Goal: Find specific page/section: Find specific page/section

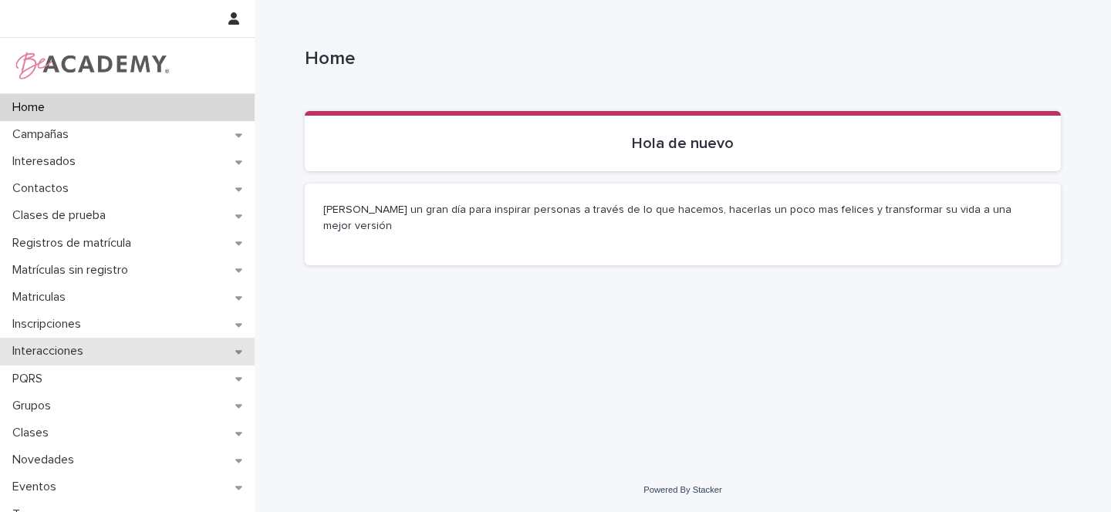
scroll to position [3, 0]
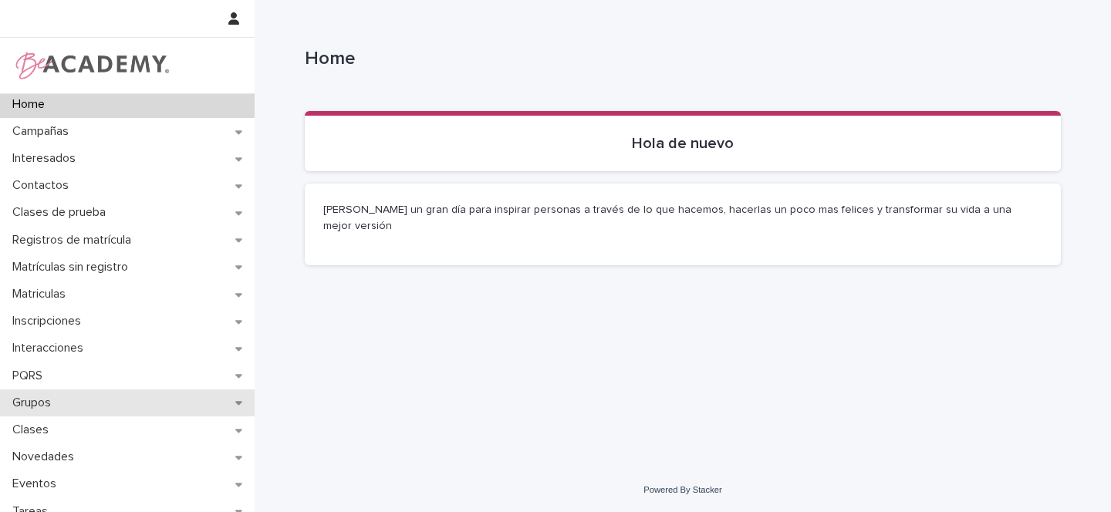
click at [235, 402] on icon at bounding box center [238, 404] width 7 height 4
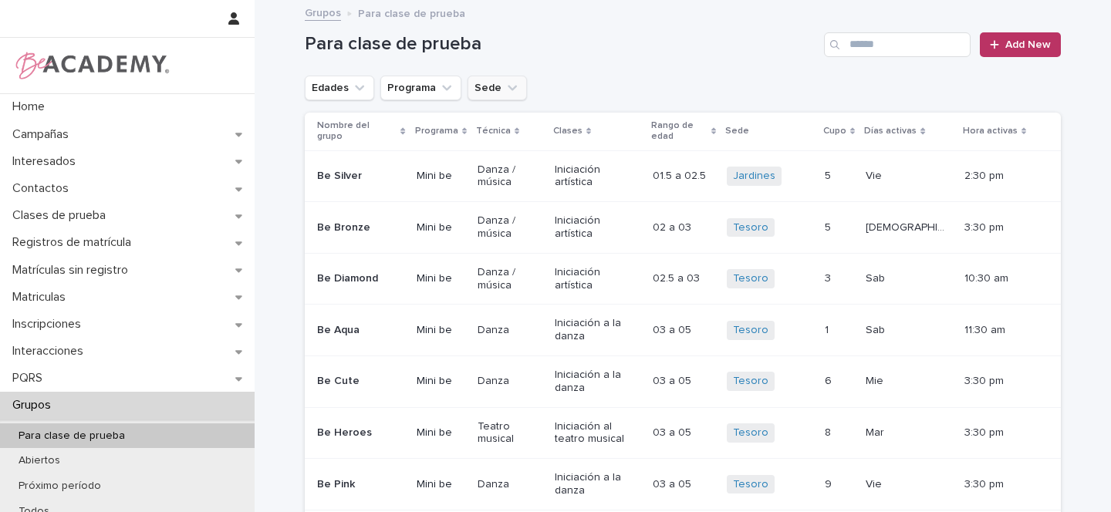
click at [489, 91] on button "Sede" at bounding box center [496, 88] width 59 height 25
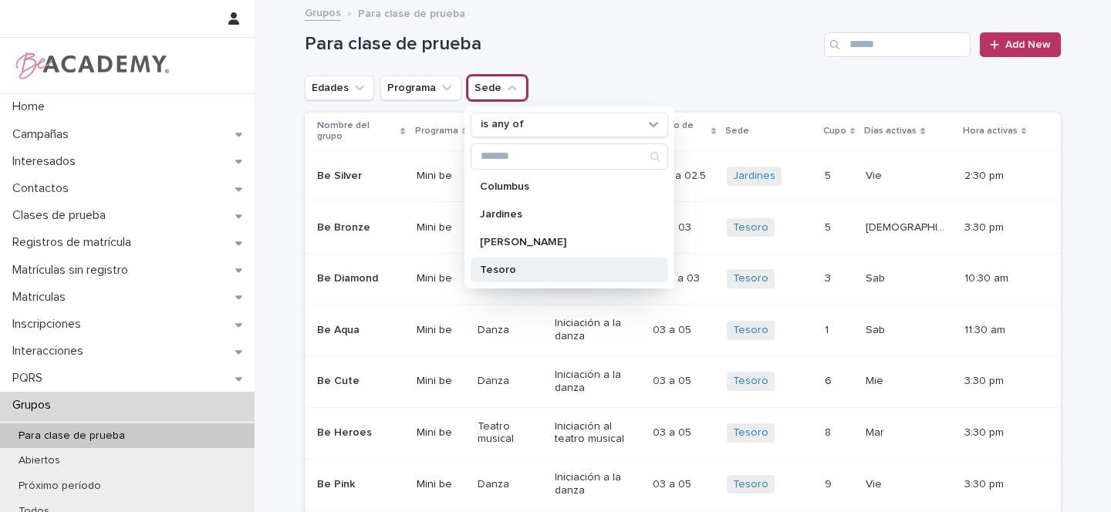
click at [494, 271] on p "Tesoro" at bounding box center [562, 270] width 164 height 11
click at [352, 89] on icon "Edades" at bounding box center [359, 87] width 15 height 15
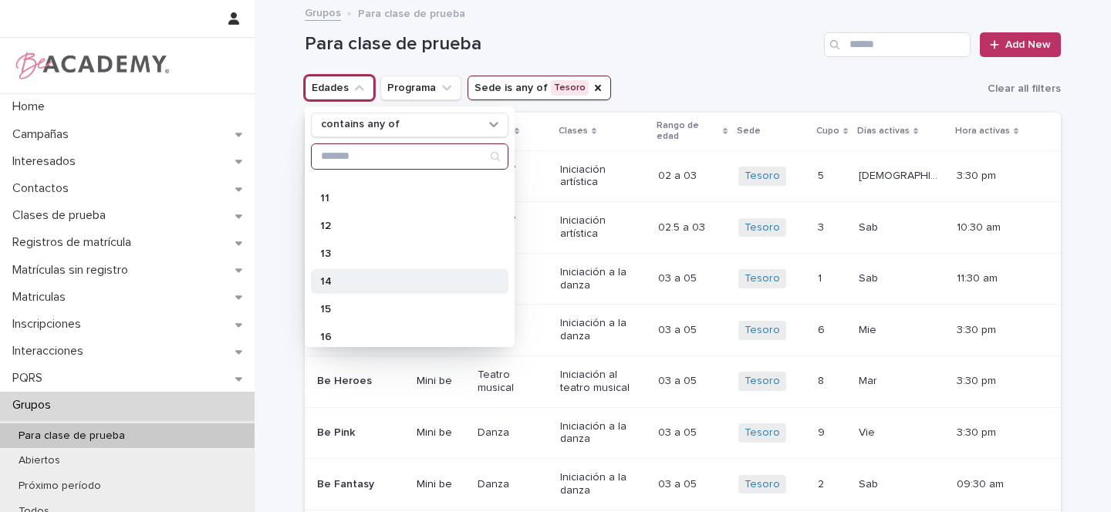
scroll to position [322, 0]
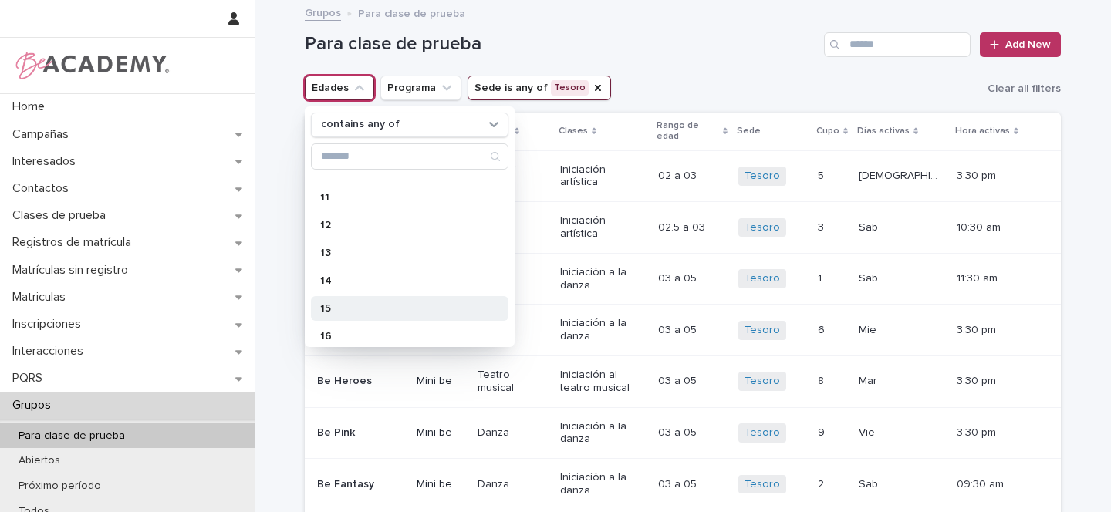
click at [336, 307] on p "15" at bounding box center [402, 308] width 164 height 11
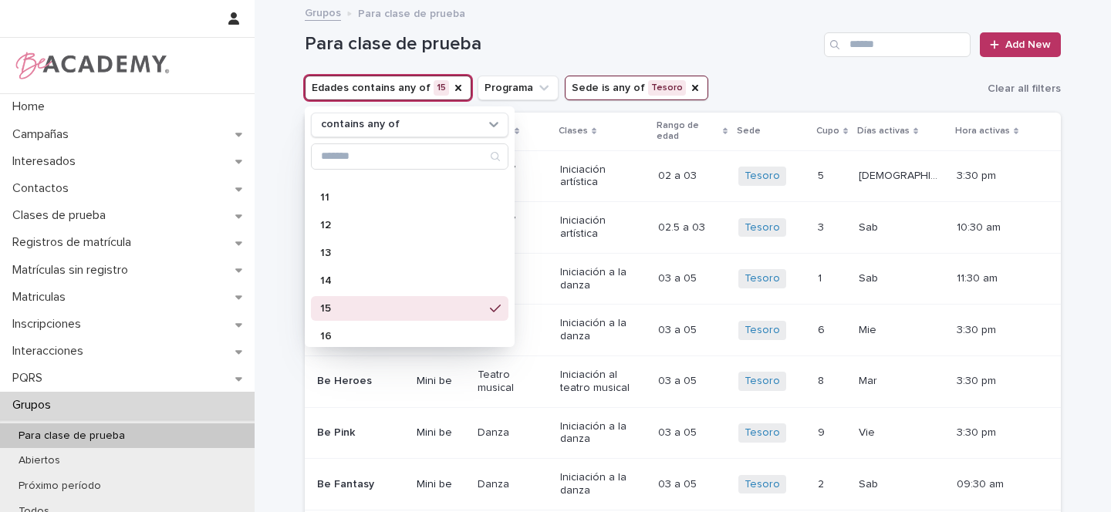
click at [737, 50] on h1 "Para clase de prueba" at bounding box center [561, 44] width 513 height 22
